Goal: Information Seeking & Learning: Learn about a topic

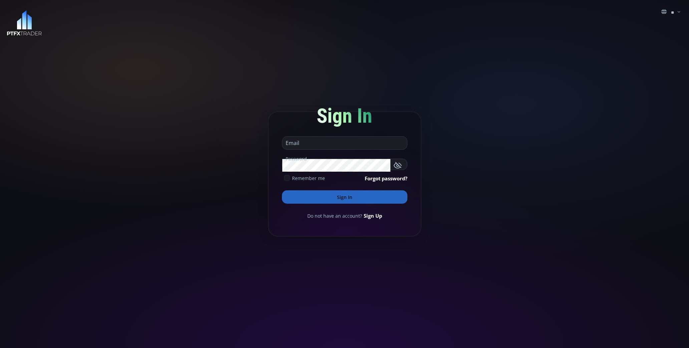
type input "**********"
click at [351, 197] on button "Sign In" at bounding box center [344, 197] width 125 height 13
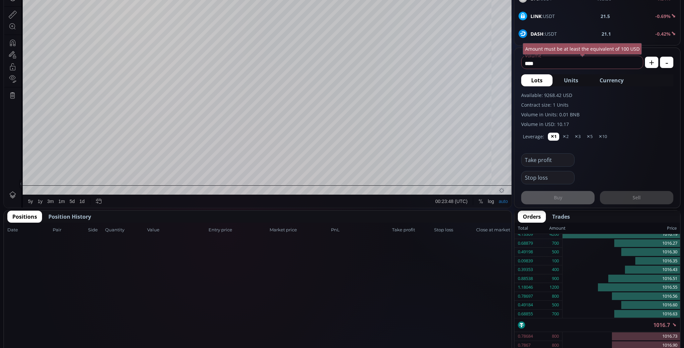
scroll to position [202, 0]
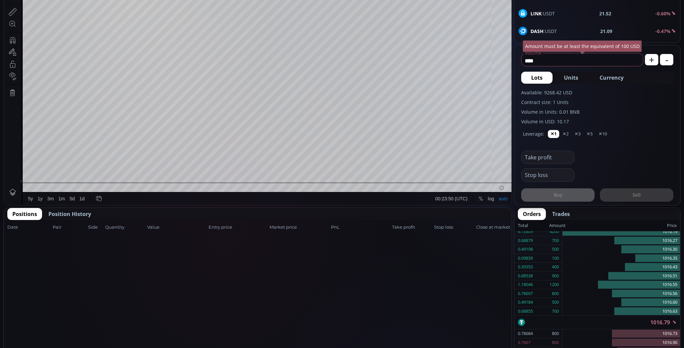
click at [76, 215] on span "Position History" at bounding box center [69, 214] width 43 height 8
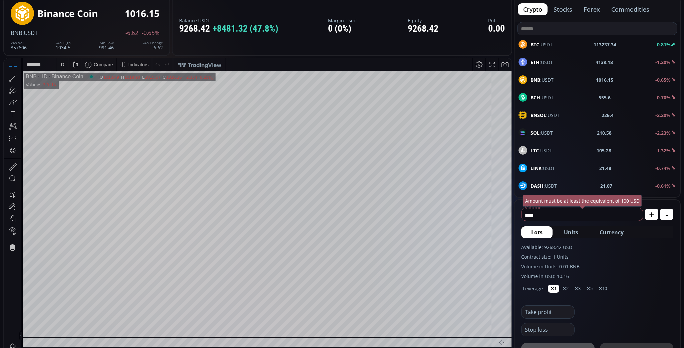
scroll to position [47, 0]
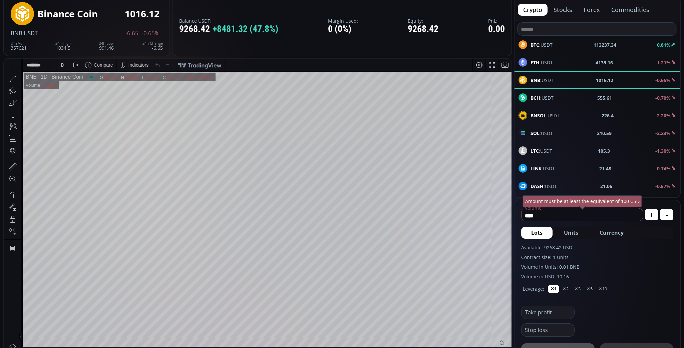
click at [66, 70] on div "D" at bounding box center [62, 65] width 12 height 13
click at [72, 140] on div "1 hour" at bounding box center [79, 144] width 47 height 11
click at [62, 71] on div "1 h" at bounding box center [63, 65] width 6 height 13
click at [76, 108] on div "15 minutes" at bounding box center [71, 110] width 23 height 5
click at [537, 62] on b "ETH" at bounding box center [535, 62] width 9 height 6
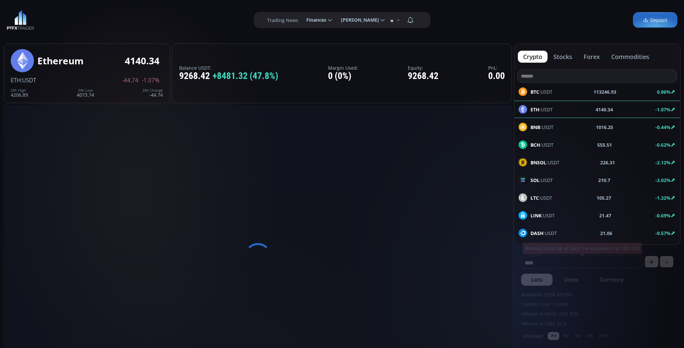
scroll to position [92, 0]
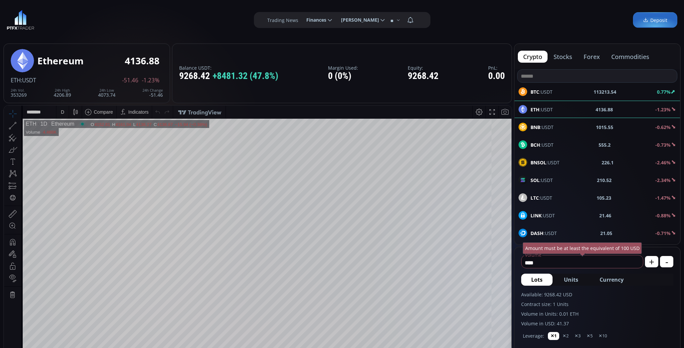
click at [549, 92] on span "BTC :USDT" at bounding box center [542, 91] width 22 height 7
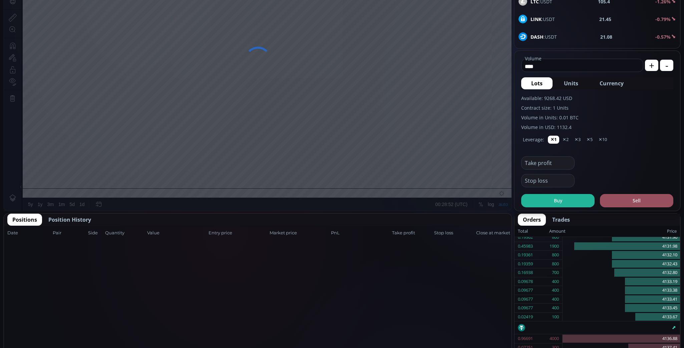
scroll to position [197, 0]
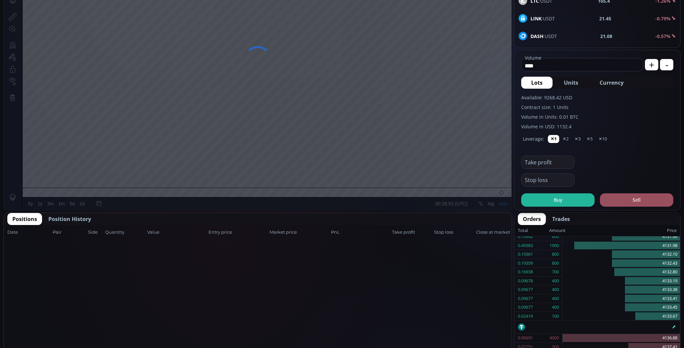
click at [73, 219] on span "Position History" at bounding box center [69, 219] width 43 height 8
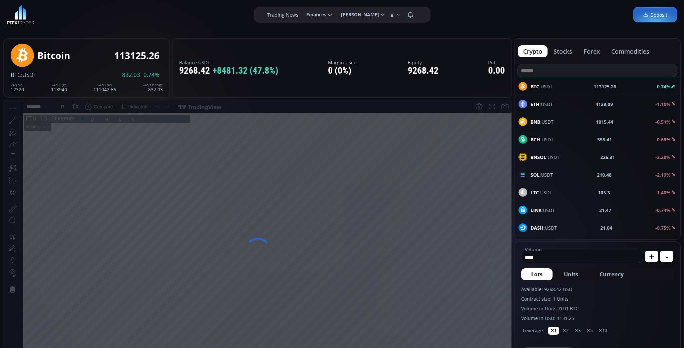
scroll to position [0, 0]
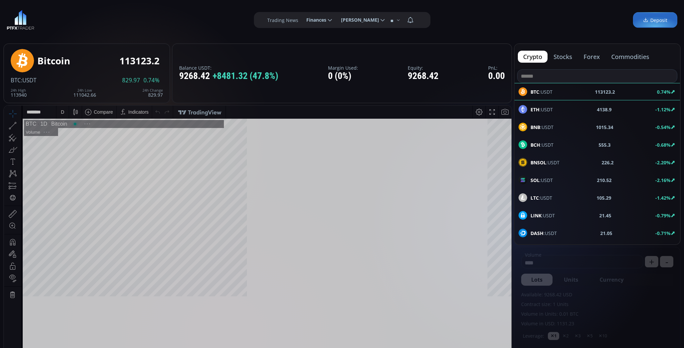
scroll to position [92, 0]
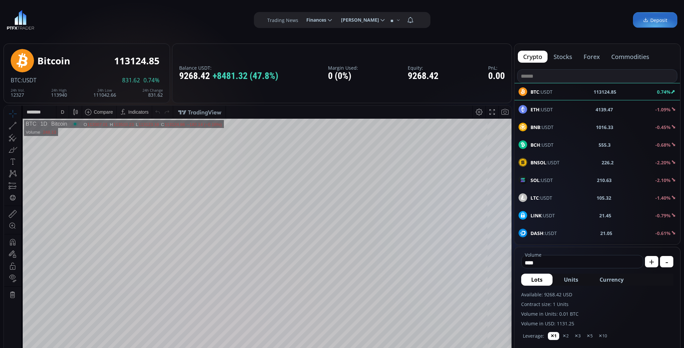
click at [551, 128] on span "BNB :USDT" at bounding box center [542, 127] width 23 height 7
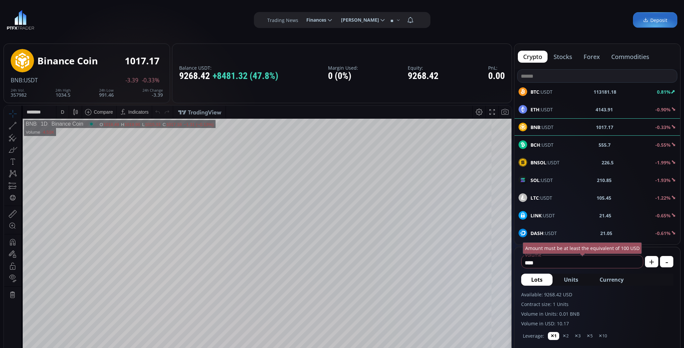
click at [59, 117] on div "D" at bounding box center [62, 112] width 12 height 13
click at [68, 193] on div "1 hour" at bounding box center [66, 191] width 13 height 5
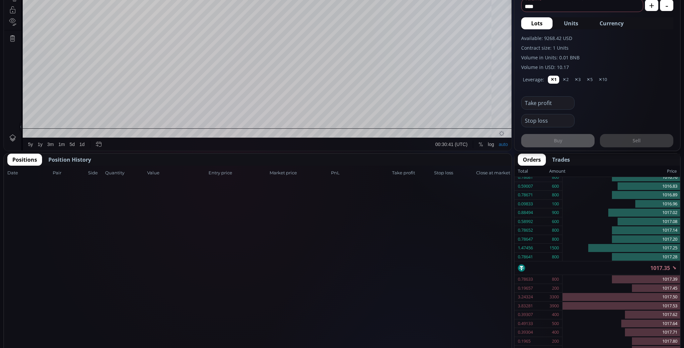
scroll to position [224, 0]
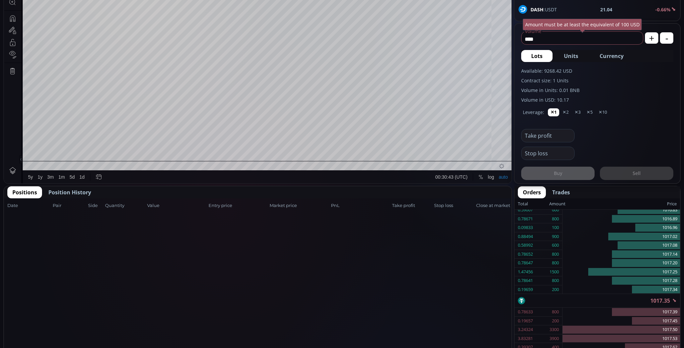
click at [74, 194] on span "Position History" at bounding box center [69, 193] width 43 height 8
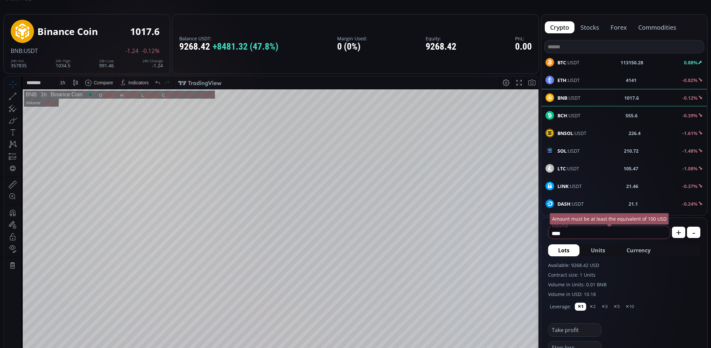
scroll to position [29, 0]
click at [617, 27] on button "forex" at bounding box center [618, 28] width 27 height 12
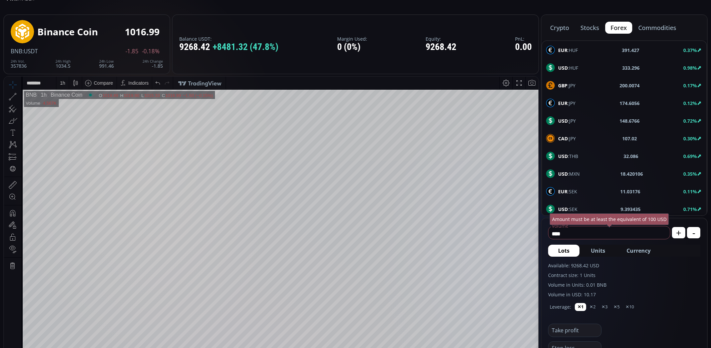
click at [576, 119] on div "USD :JPY 148.6766 0.72%" at bounding box center [624, 120] width 156 height 9
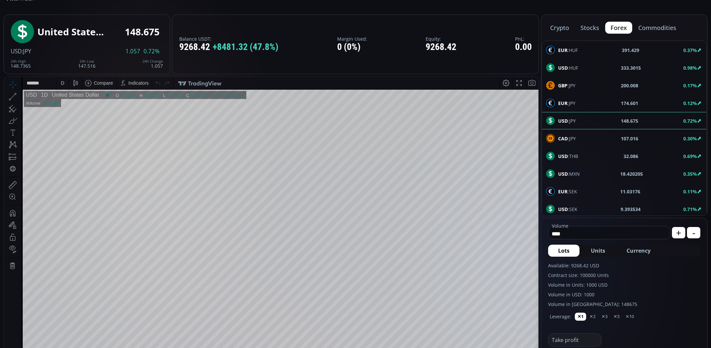
click at [64, 86] on div "D" at bounding box center [63, 83] width 6 height 13
click at [73, 163] on div "1 hour" at bounding box center [66, 162] width 13 height 5
